Goal: Navigation & Orientation: Find specific page/section

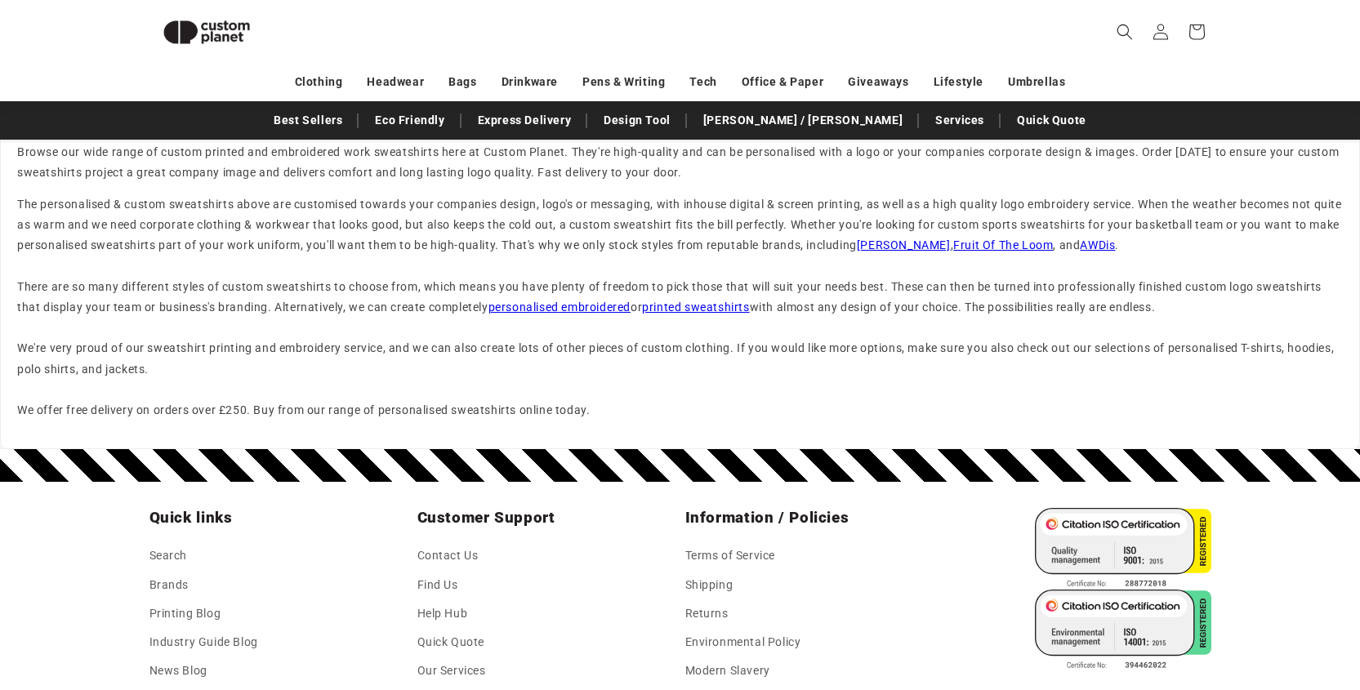
scroll to position [2286, 0]
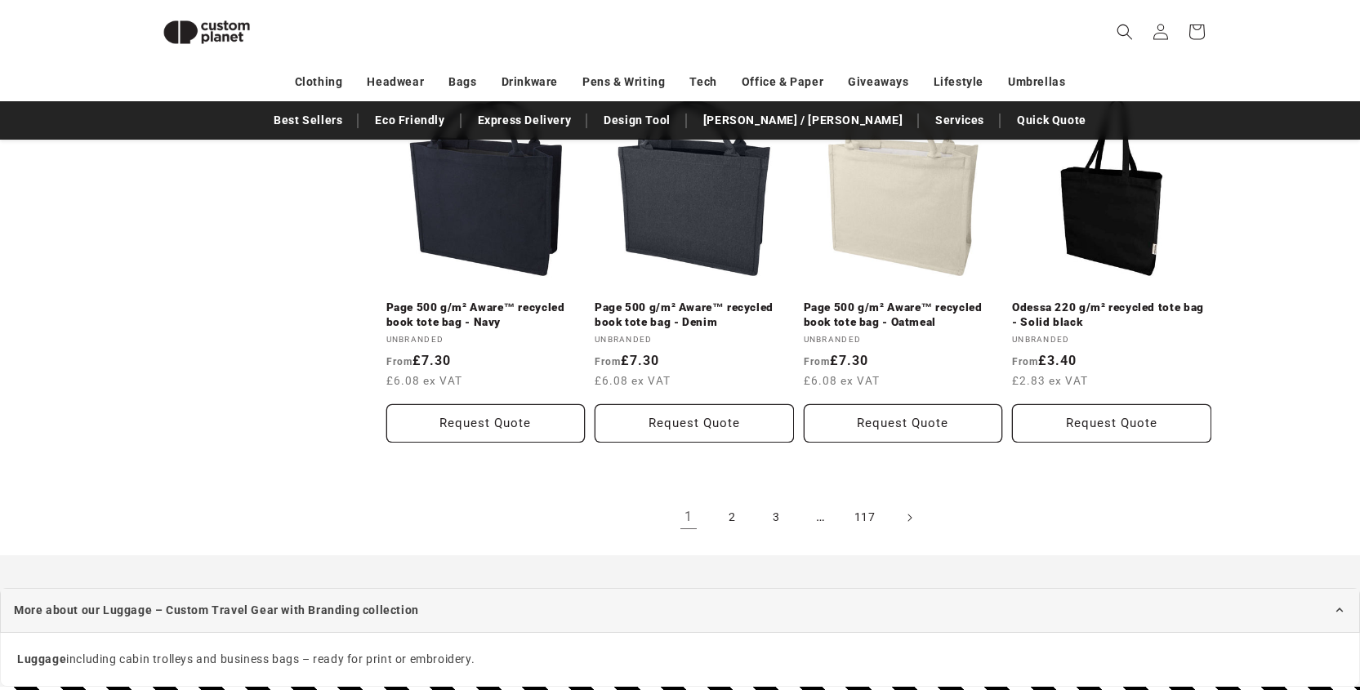
scroll to position [278, 0]
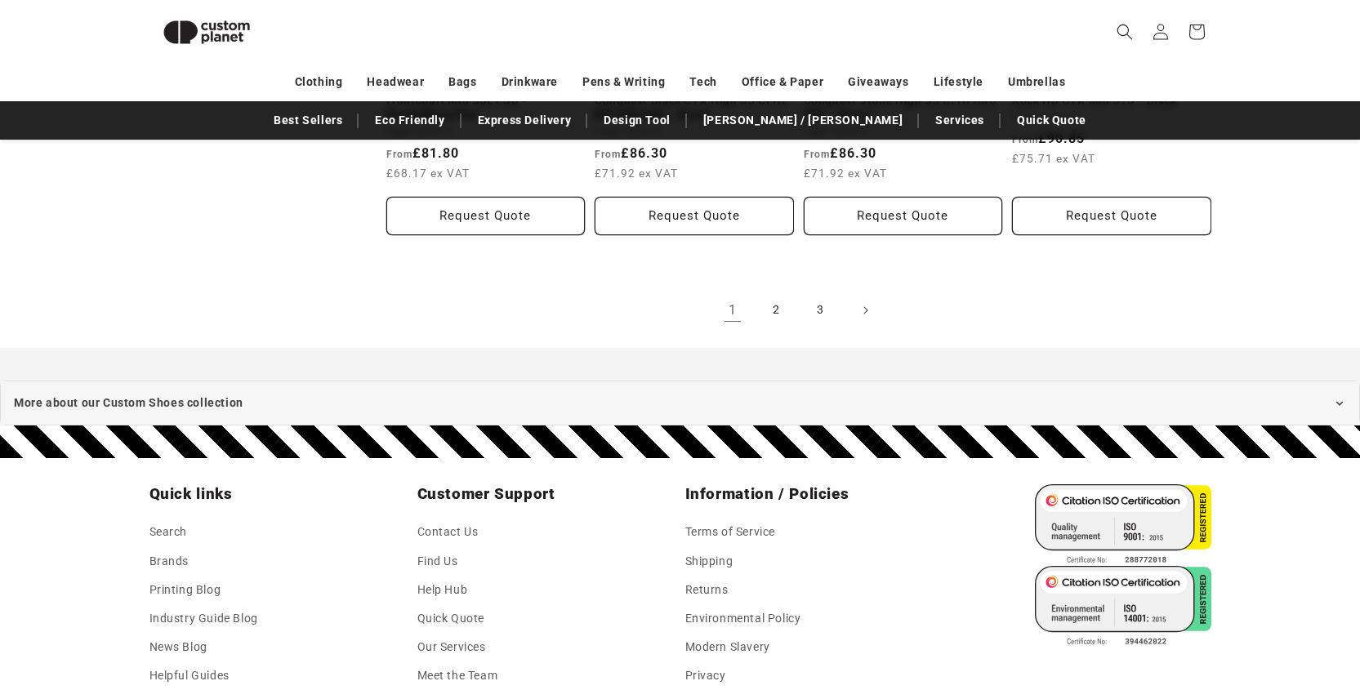
scroll to position [2054, 0]
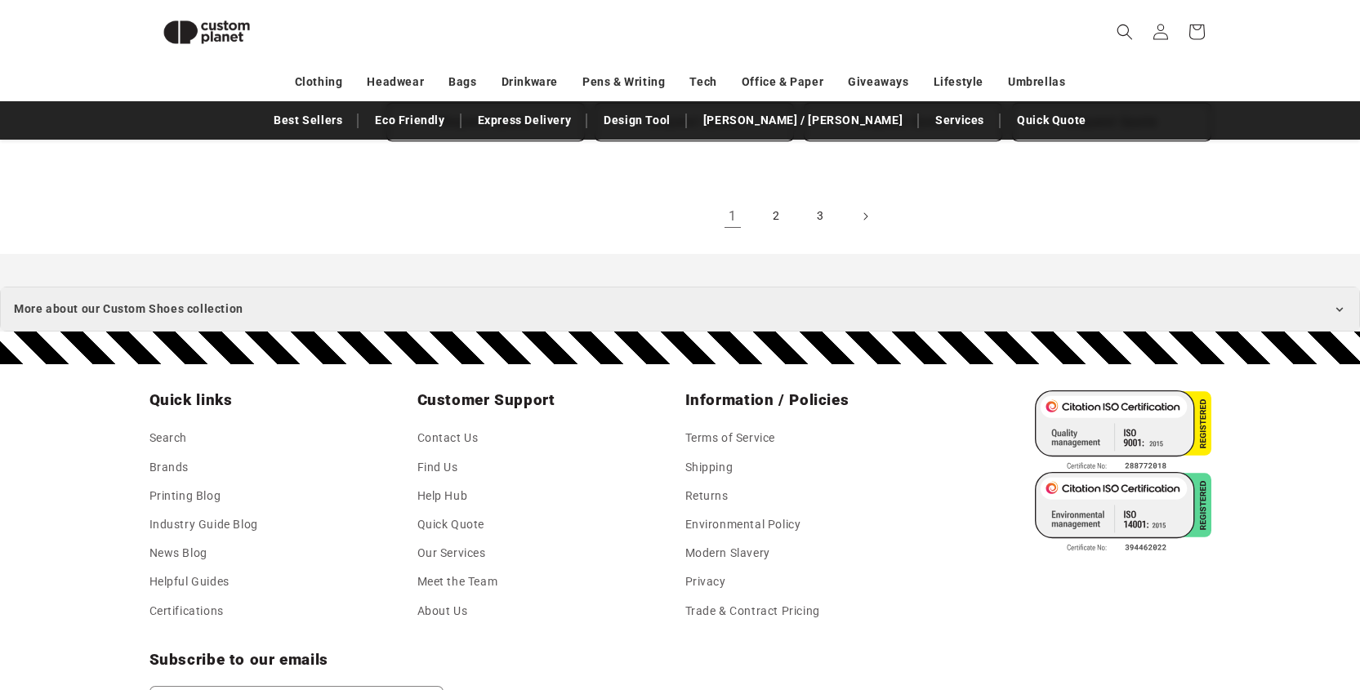
click at [1344, 307] on icon at bounding box center [1339, 309] width 13 height 13
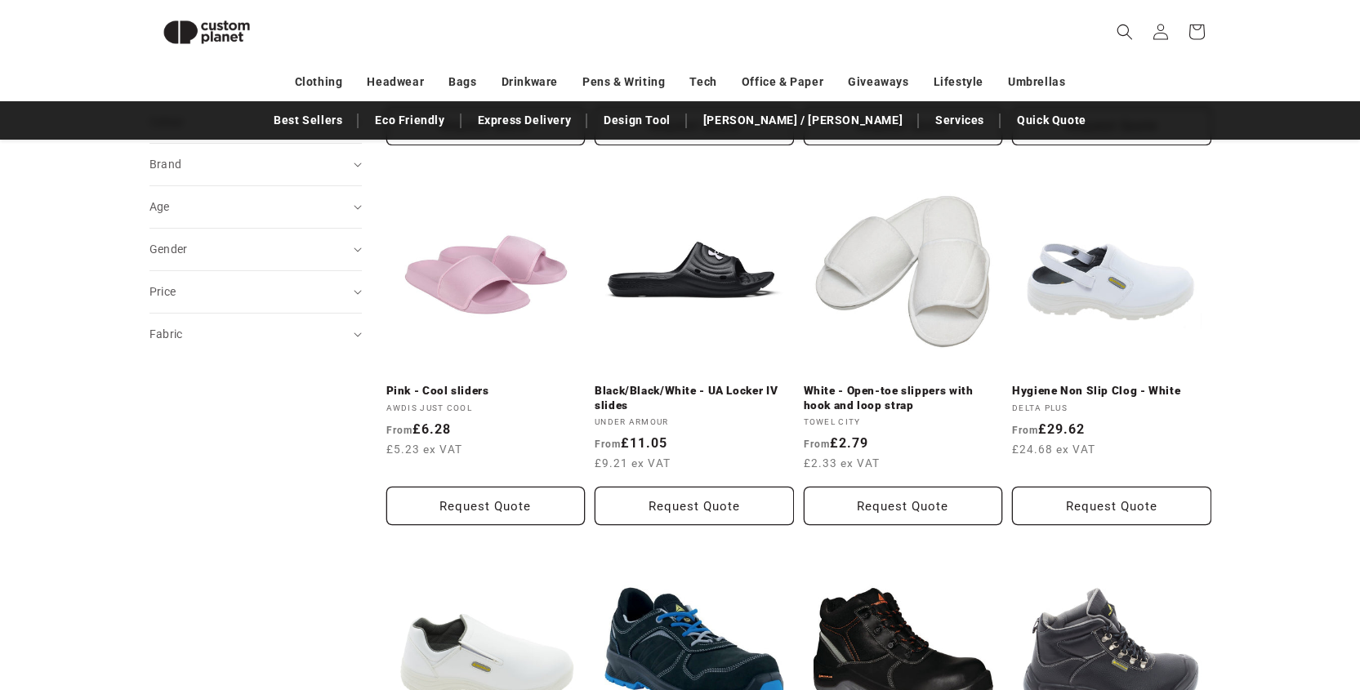
scroll to position [0, 0]
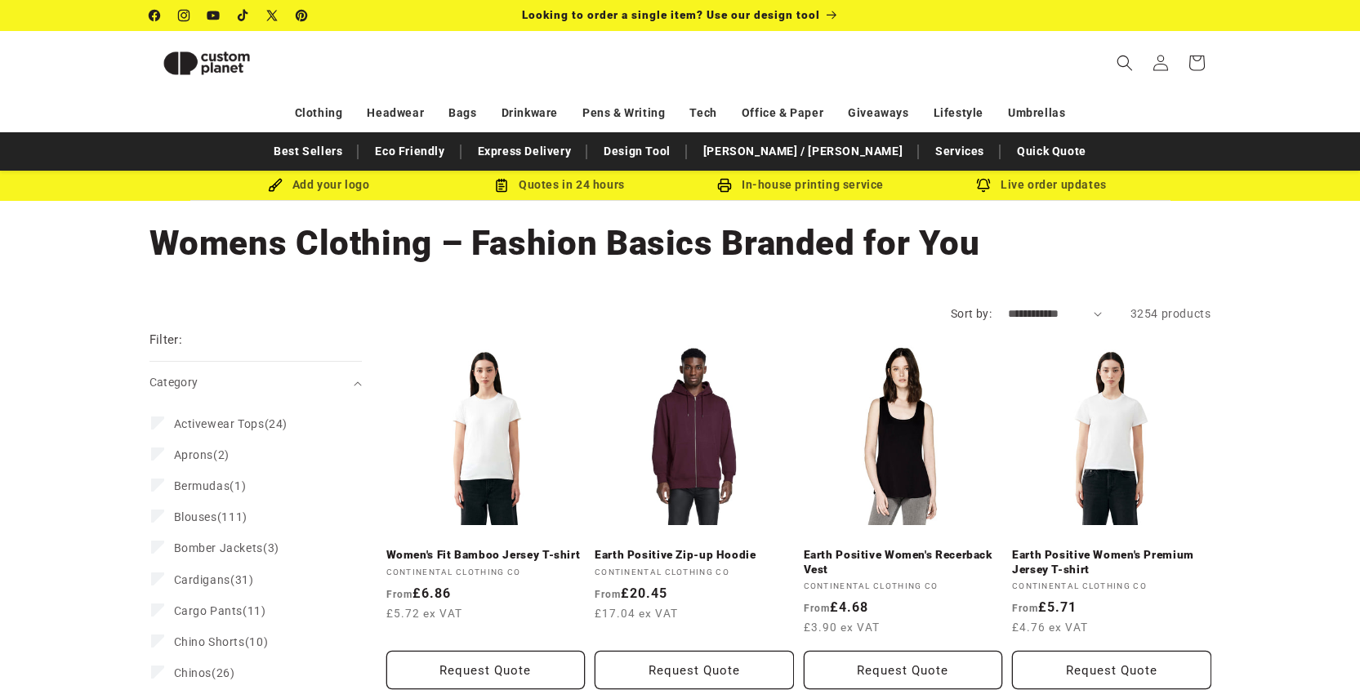
scroll to position [1967, 0]
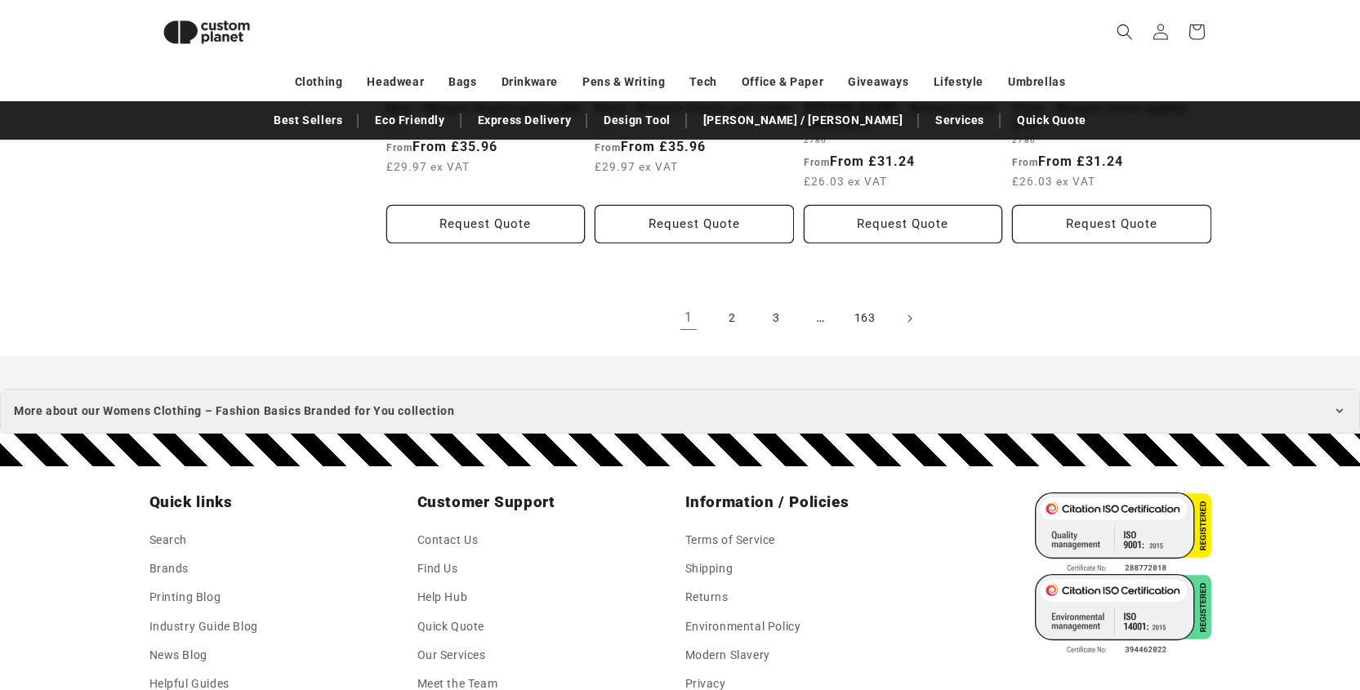
click at [1342, 411] on icon at bounding box center [1339, 410] width 13 height 13
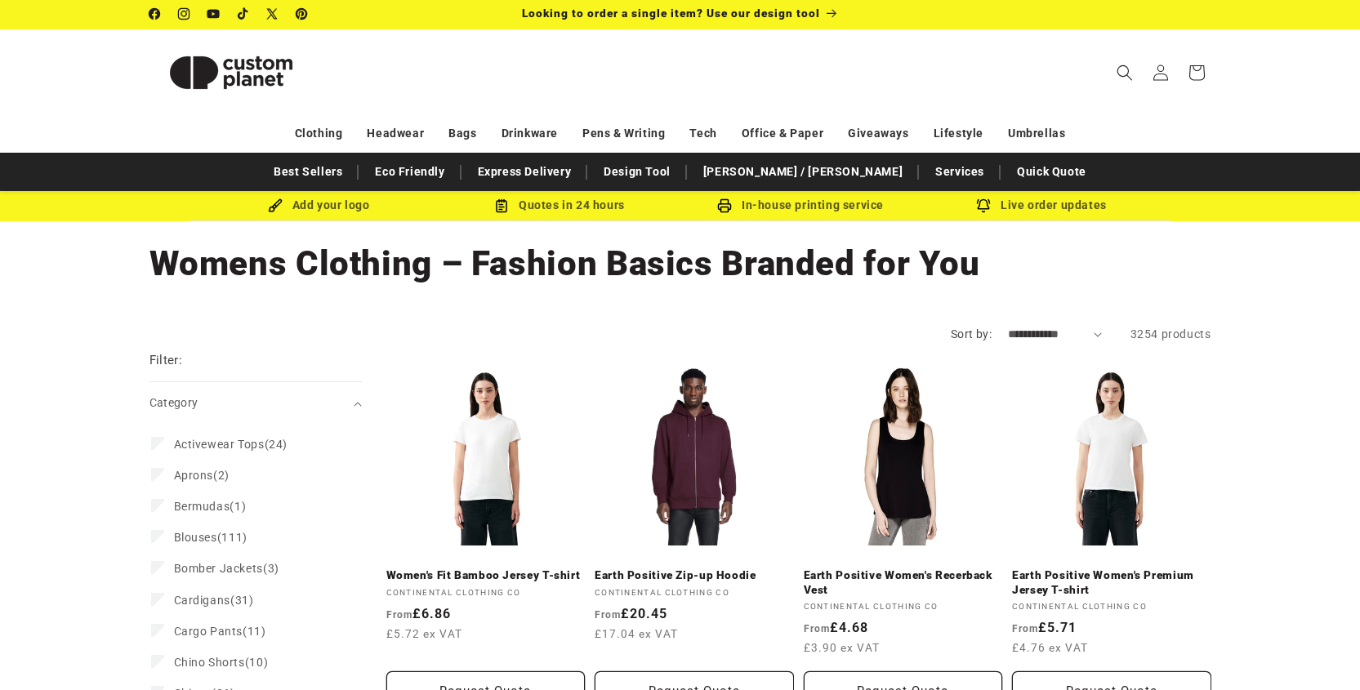
scroll to position [0, 0]
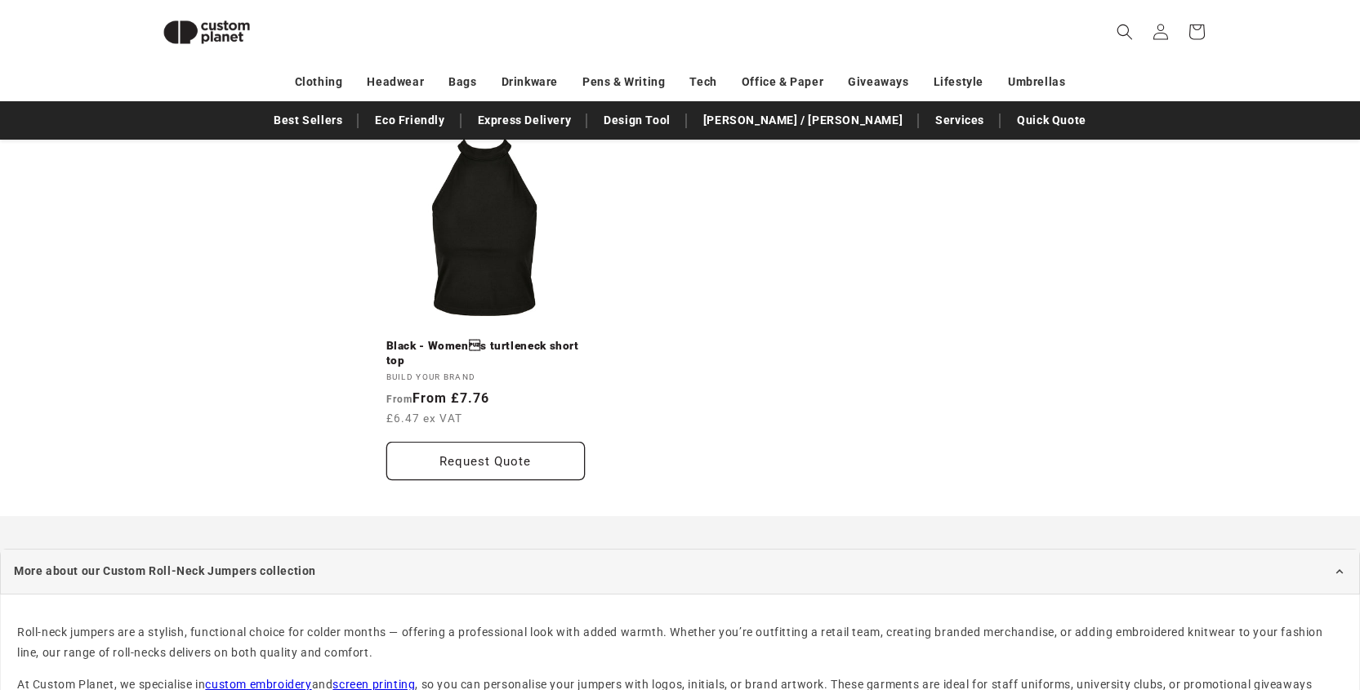
scroll to position [618, 0]
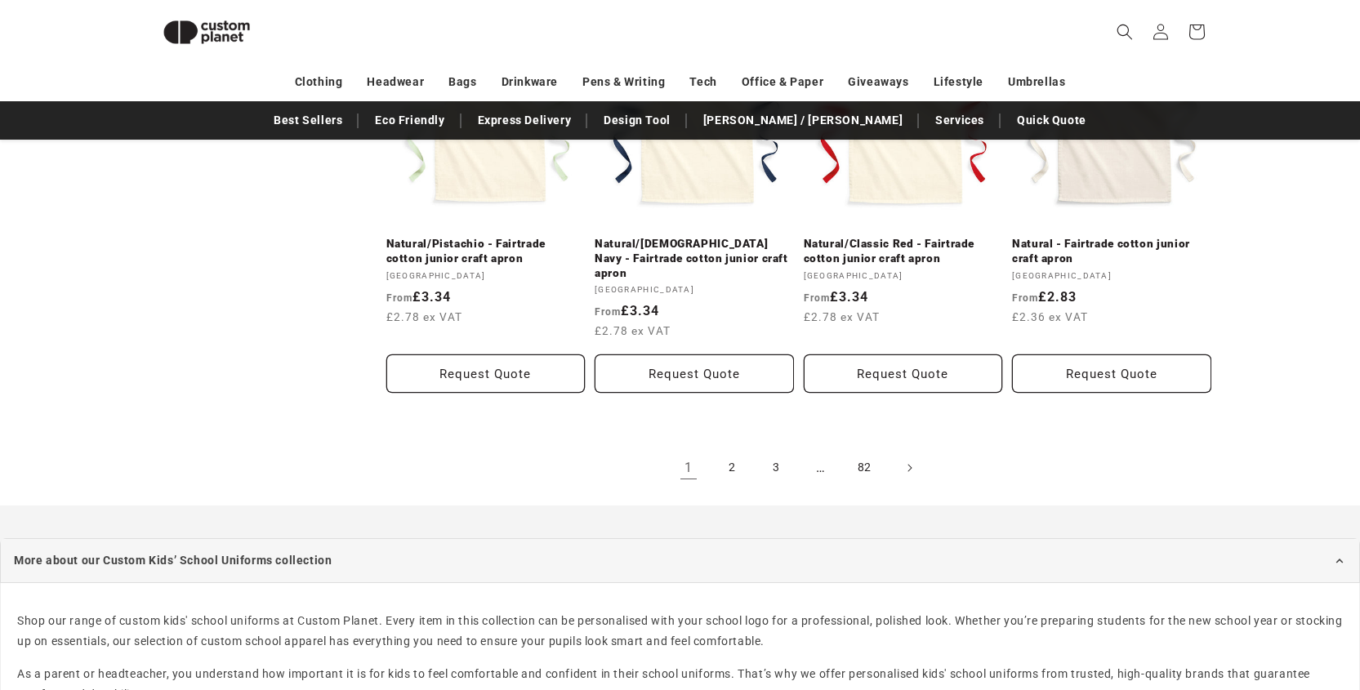
scroll to position [1902, 0]
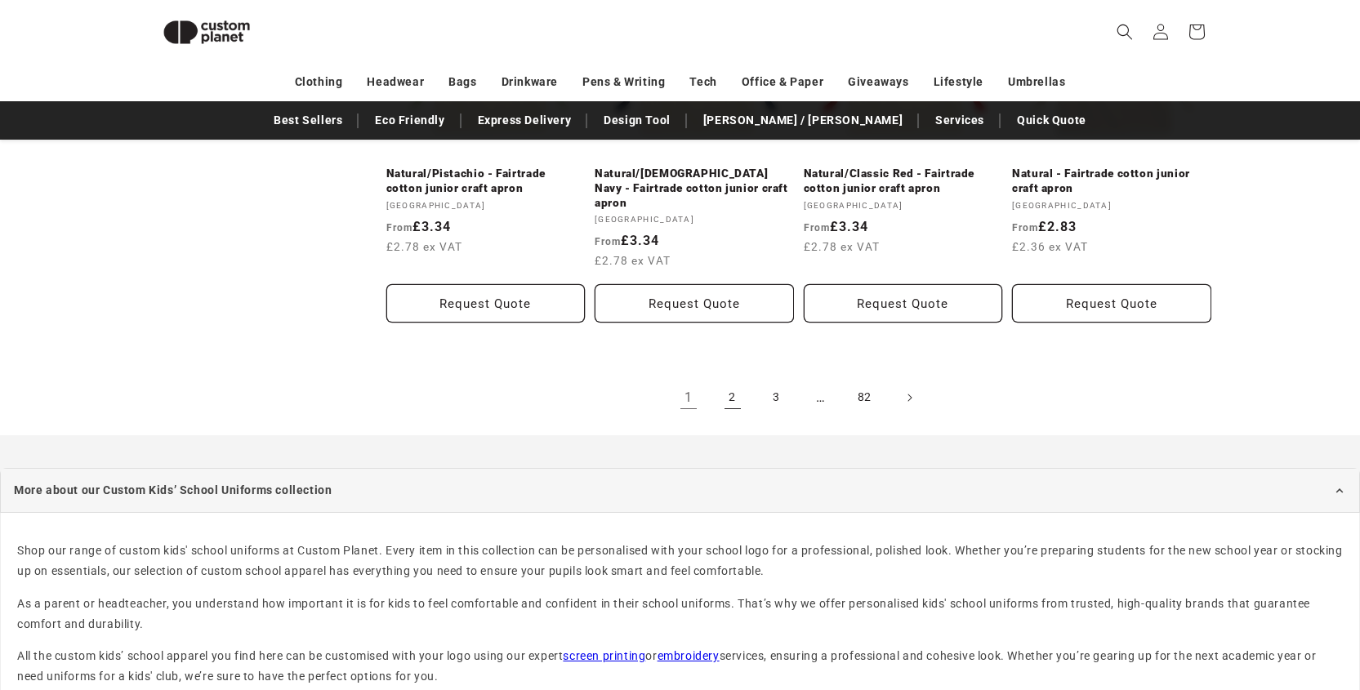
click at [729, 380] on link "2" at bounding box center [732, 398] width 36 height 36
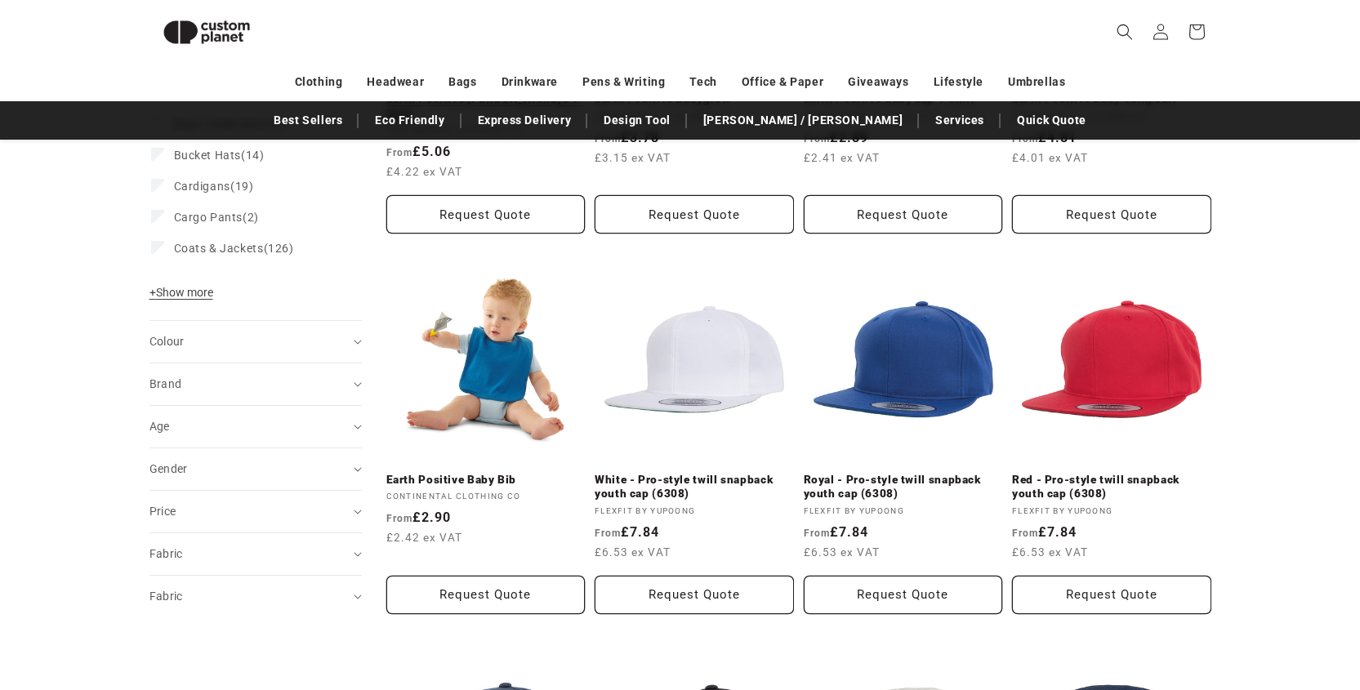
scroll to position [977, 0]
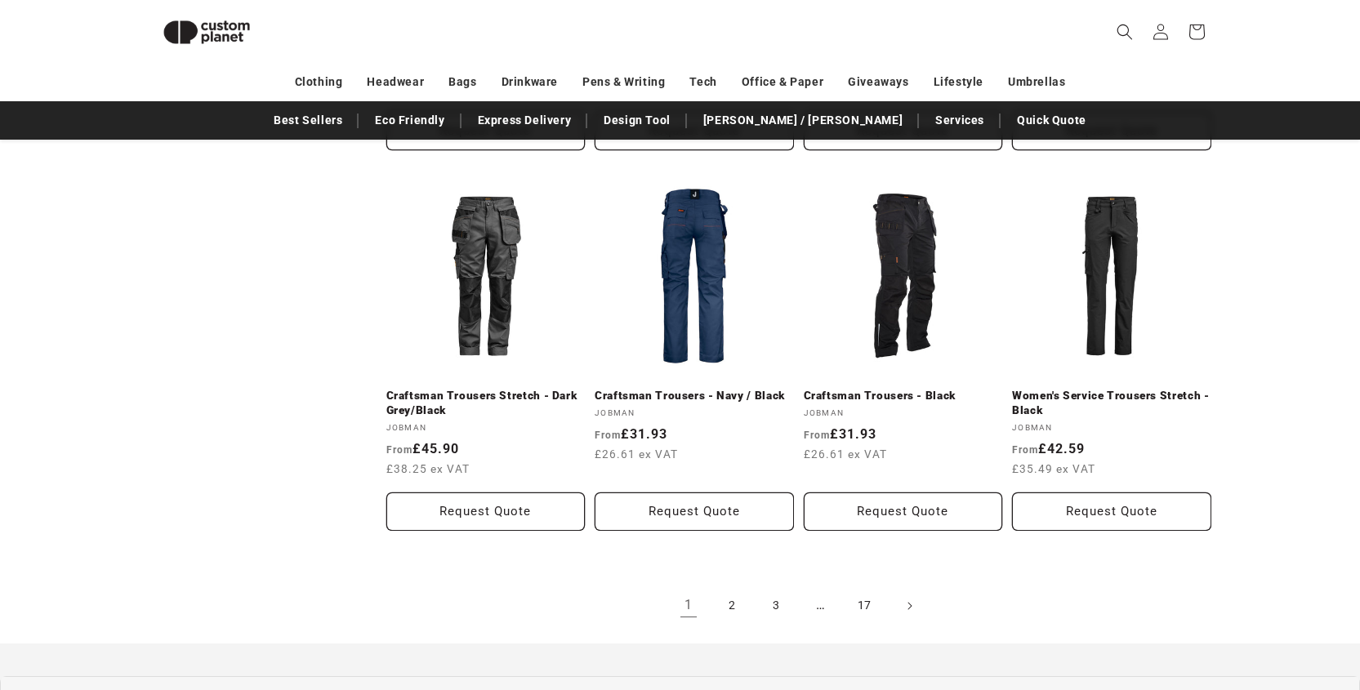
scroll to position [1680, 0]
click at [721, 596] on link "2" at bounding box center [732, 606] width 36 height 36
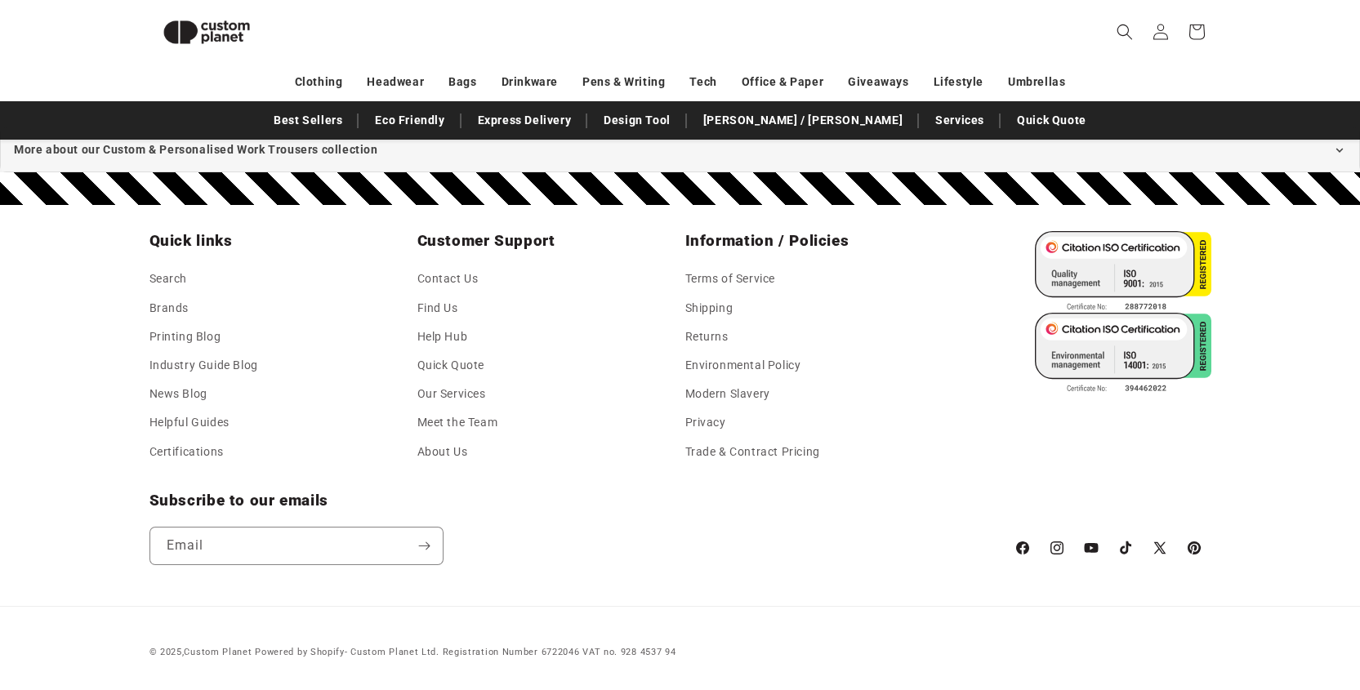
scroll to position [2058, 0]
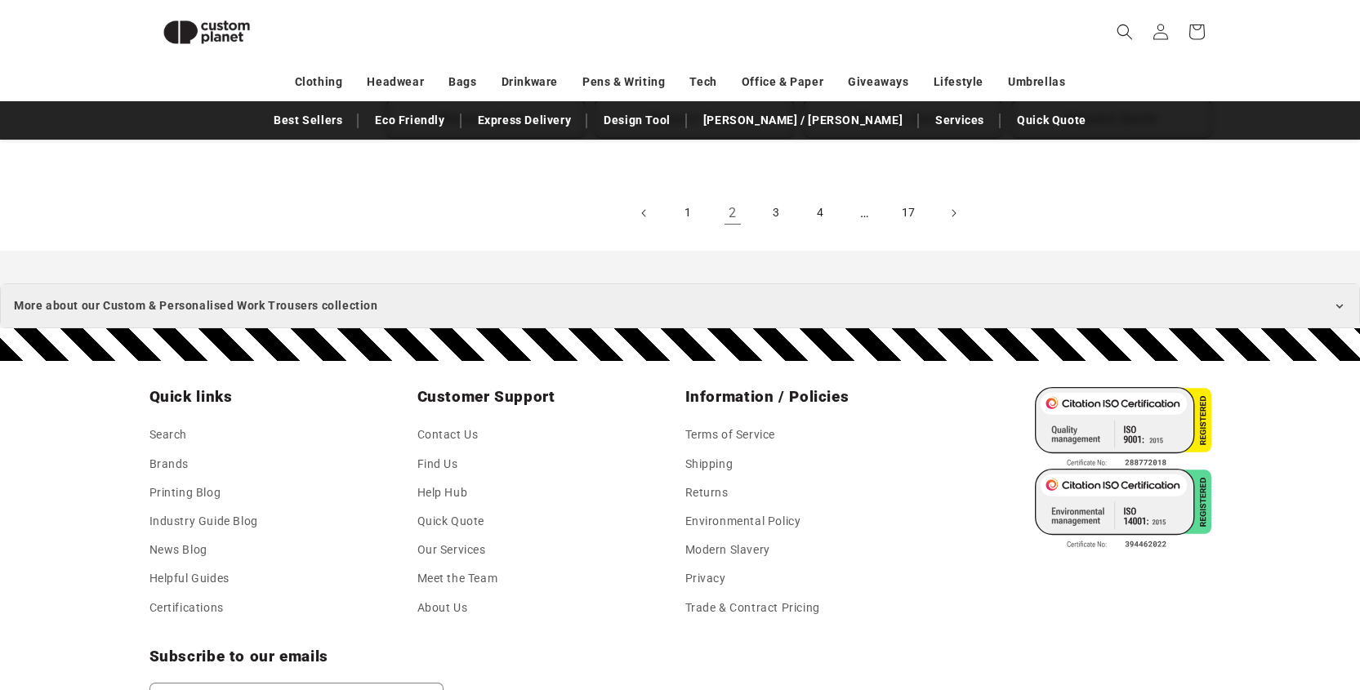
click at [1333, 304] on icon at bounding box center [1339, 306] width 13 height 13
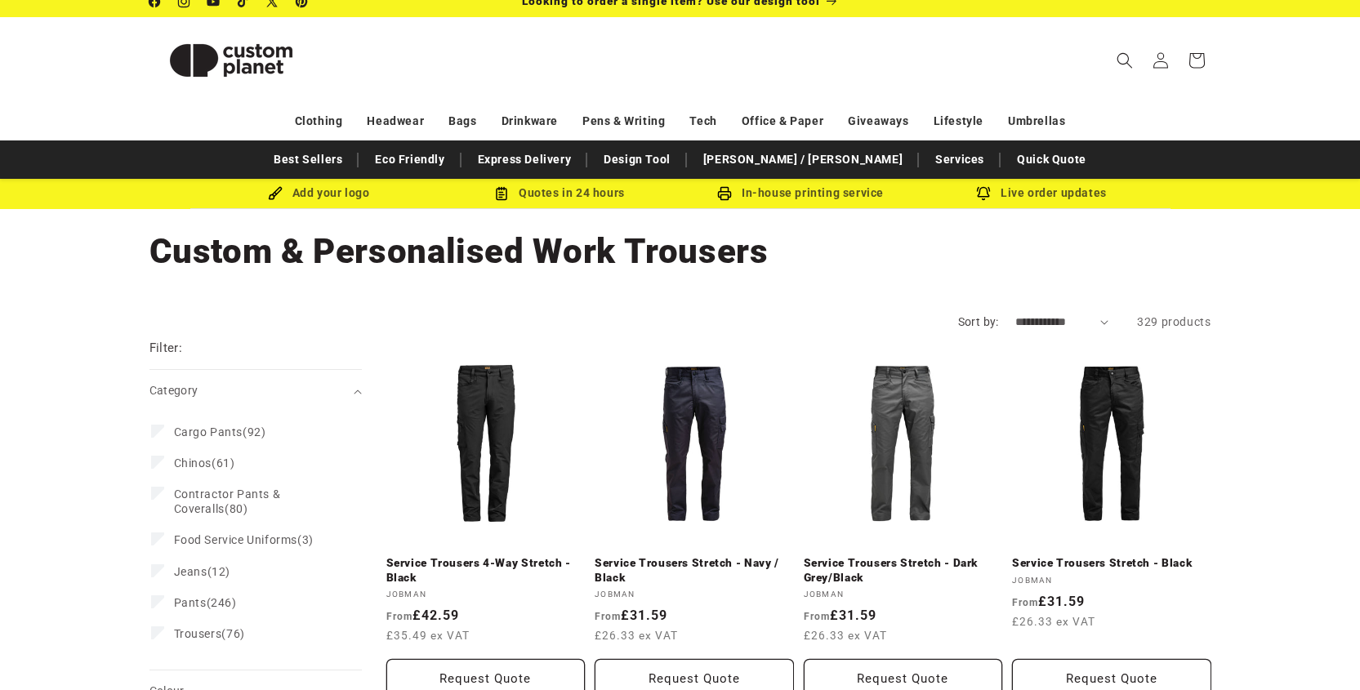
scroll to position [0, 0]
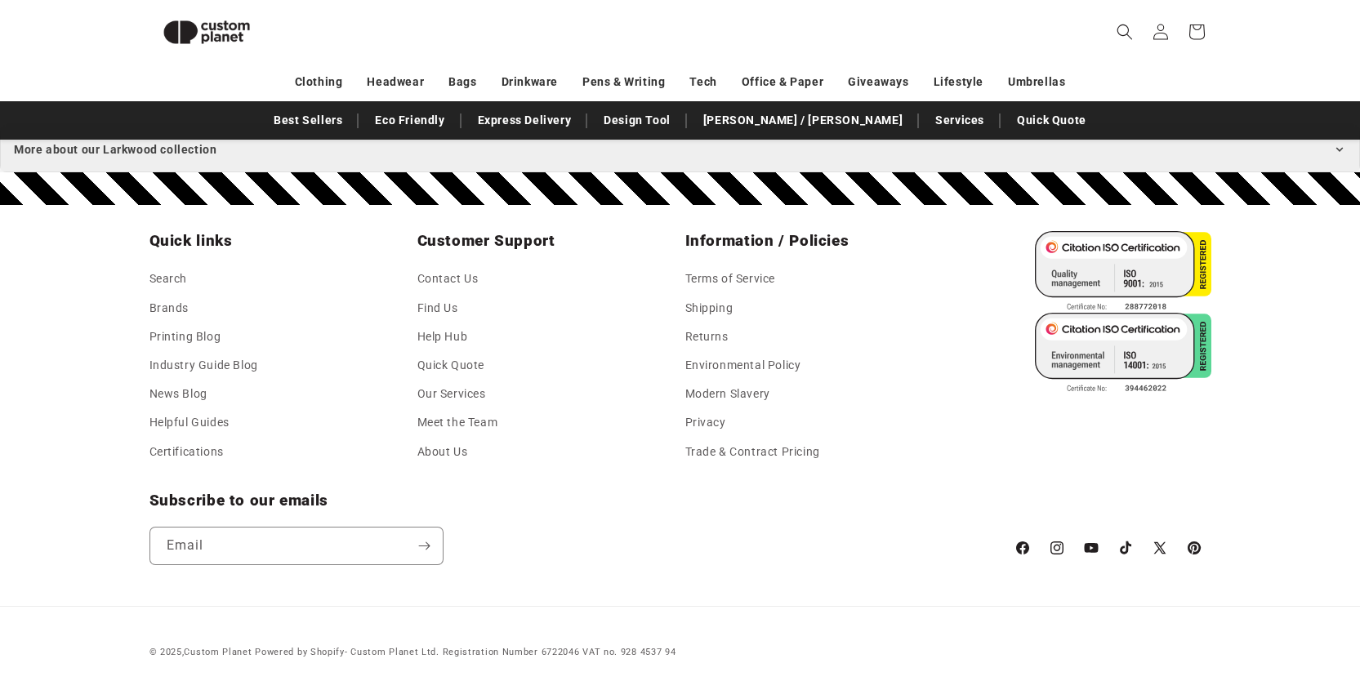
click at [1338, 148] on icon at bounding box center [1339, 149] width 13 height 13
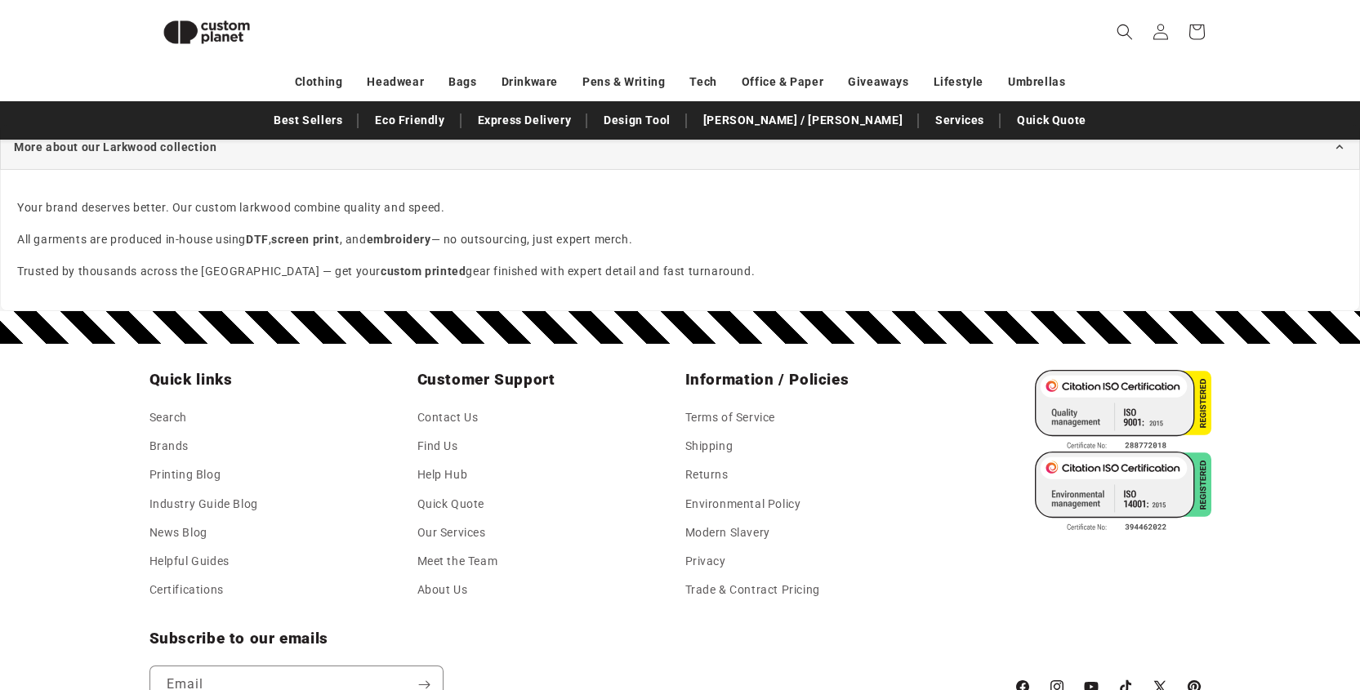
scroll to position [2165, 0]
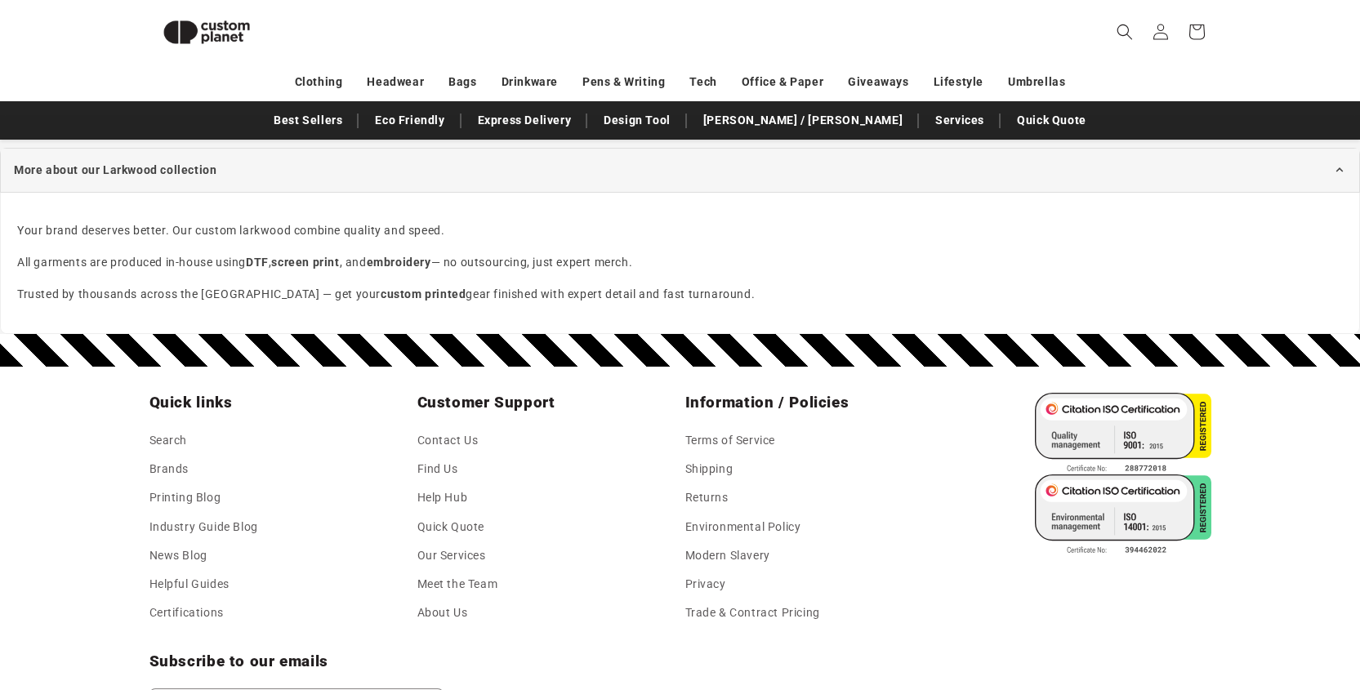
click at [47, 227] on p "Your brand deserves better. Our custom larkwood combine quality and speed." at bounding box center [679, 230] width 1325 height 20
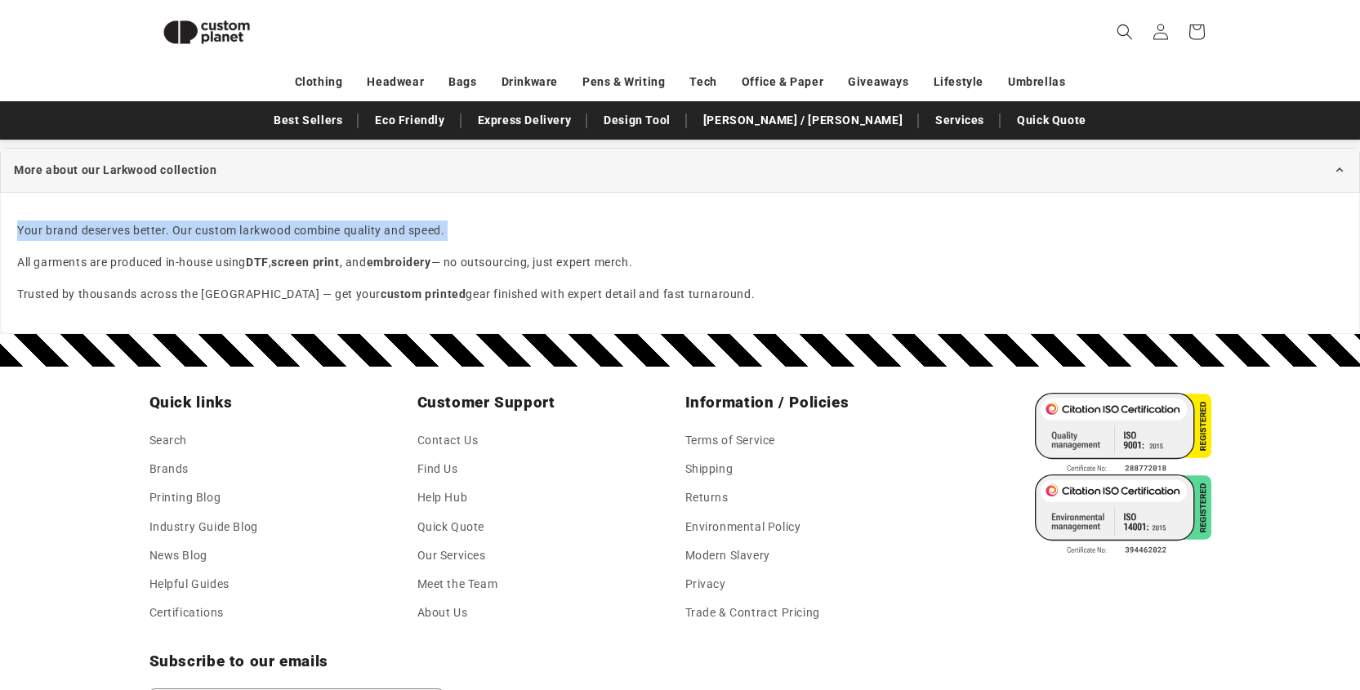
click at [47, 227] on p "Your brand deserves better. Our custom larkwood combine quality and speed." at bounding box center [679, 230] width 1325 height 20
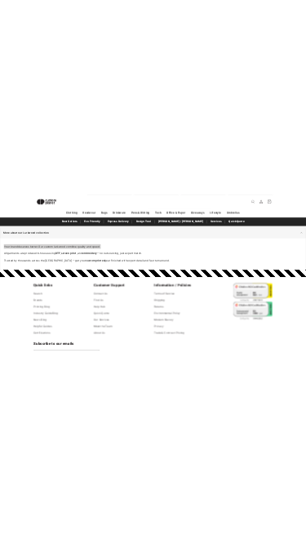
scroll to position [2207, 0]
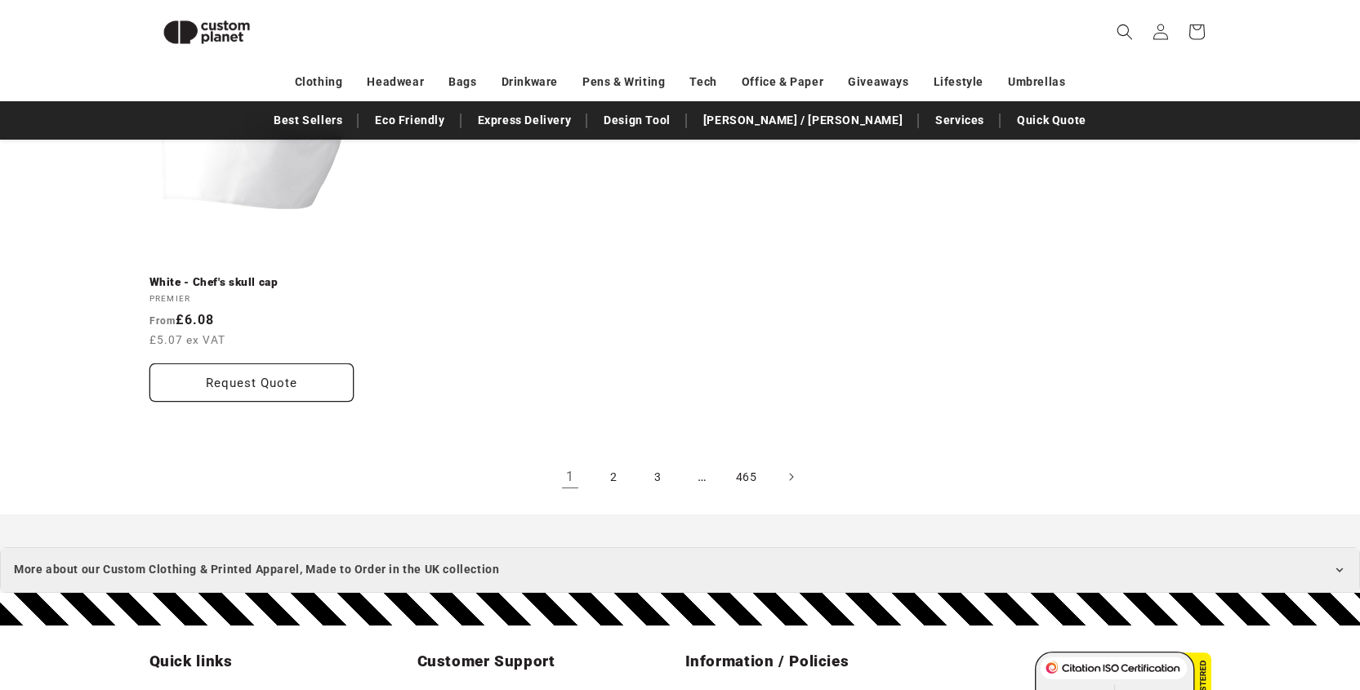
click at [1333, 563] on icon at bounding box center [1339, 569] width 13 height 13
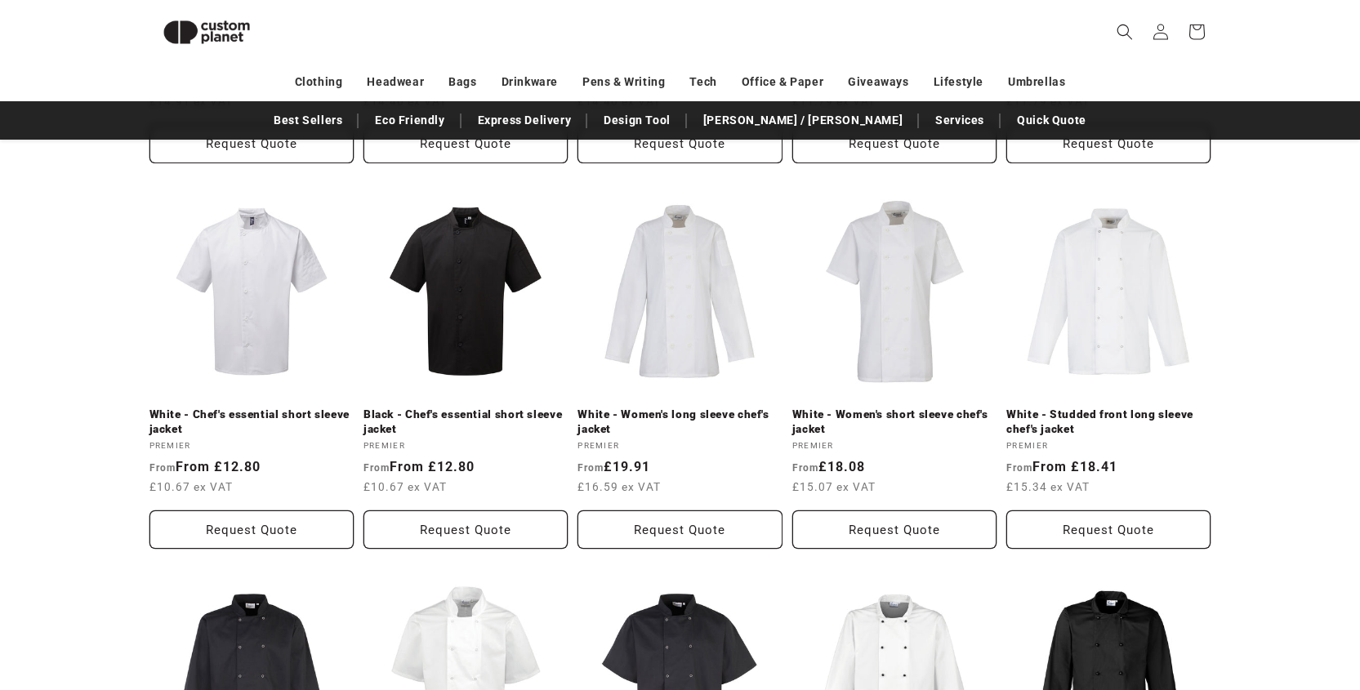
scroll to position [1461, 0]
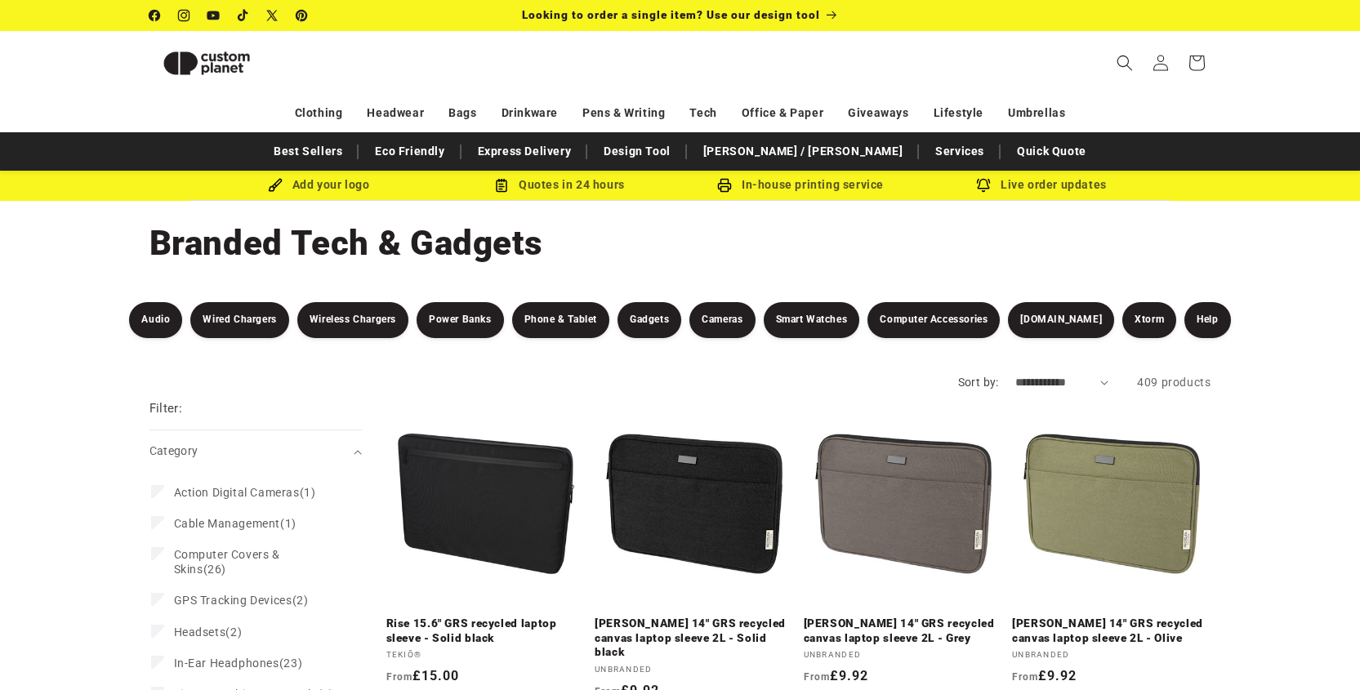
scroll to position [3653, 0]
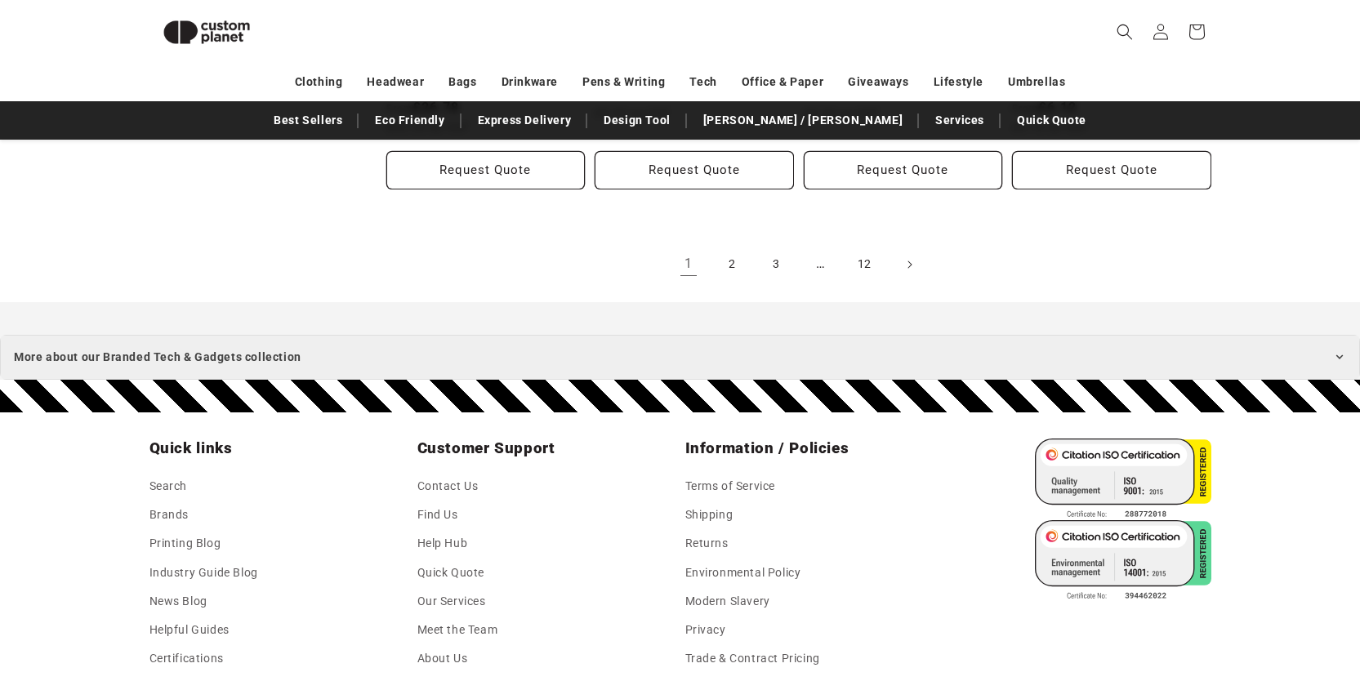
click at [1341, 350] on icon at bounding box center [1339, 356] width 13 height 13
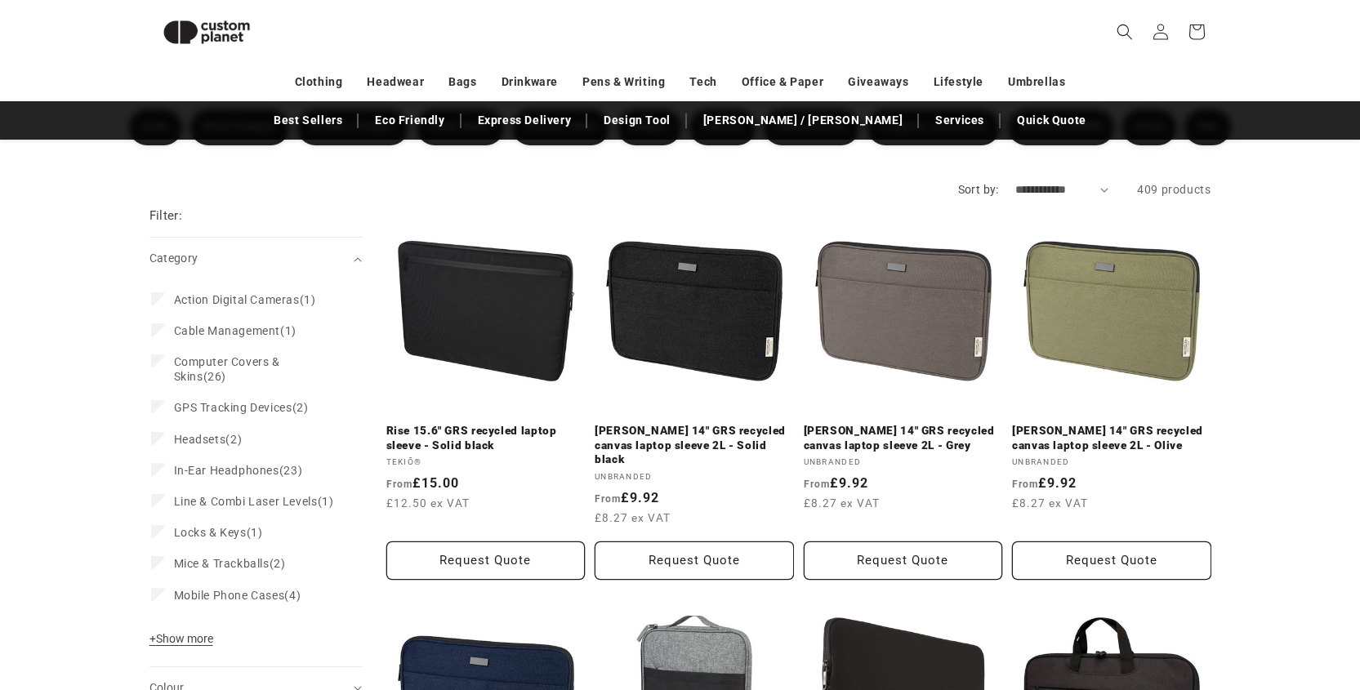
scroll to position [0, 0]
